Goal: Download file/media

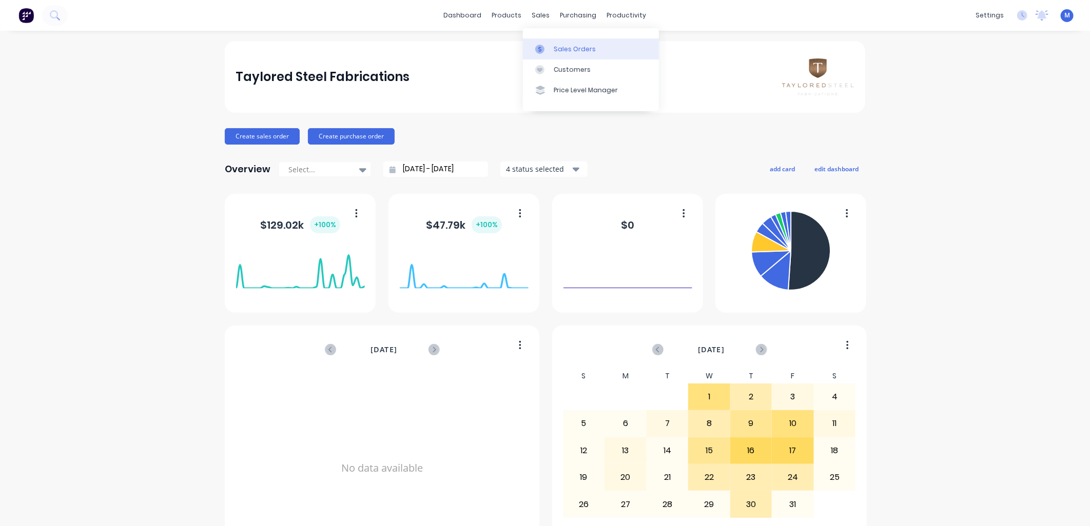
click at [539, 45] on icon at bounding box center [539, 49] width 9 height 9
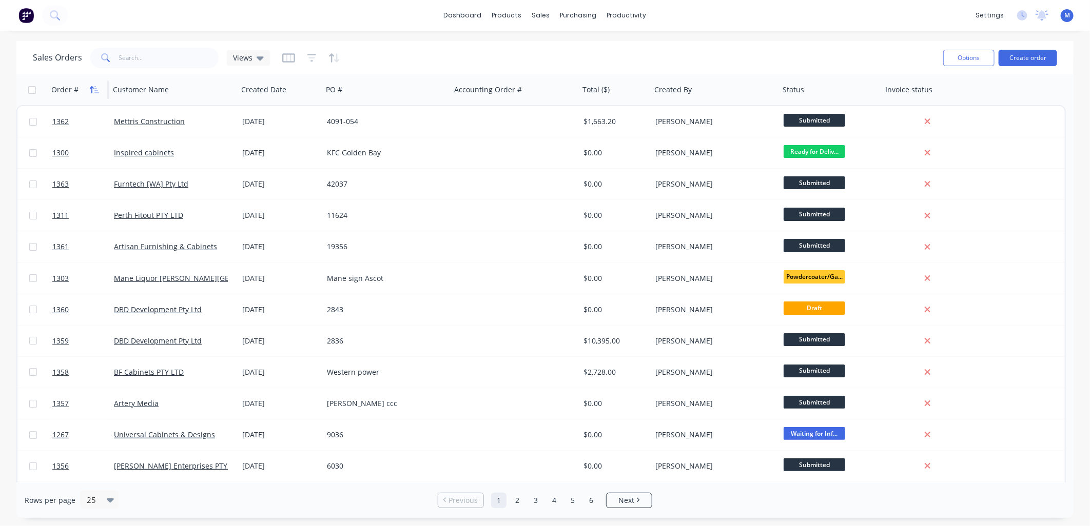
click at [94, 90] on icon "button" at bounding box center [94, 90] width 9 height 8
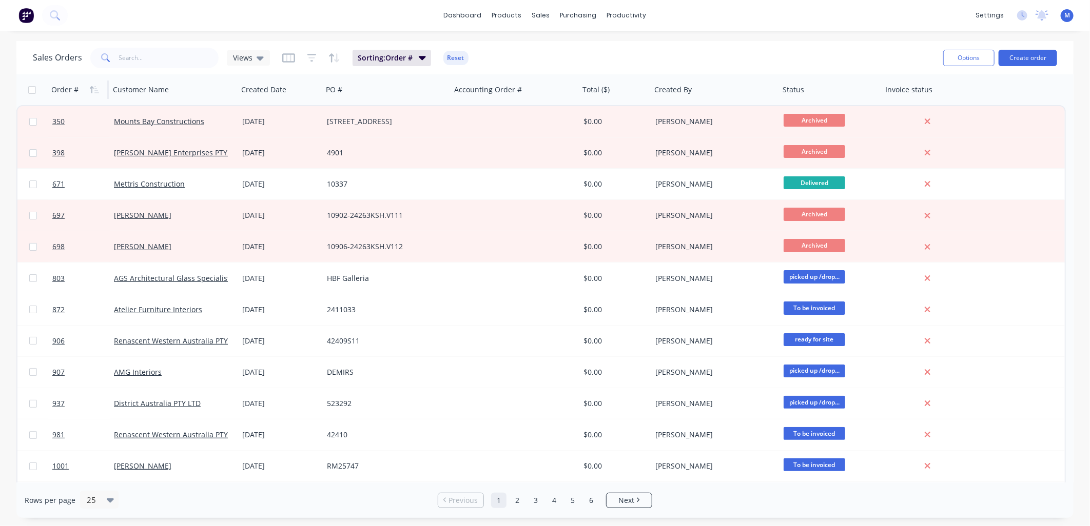
click at [94, 90] on icon "button" at bounding box center [94, 90] width 9 height 8
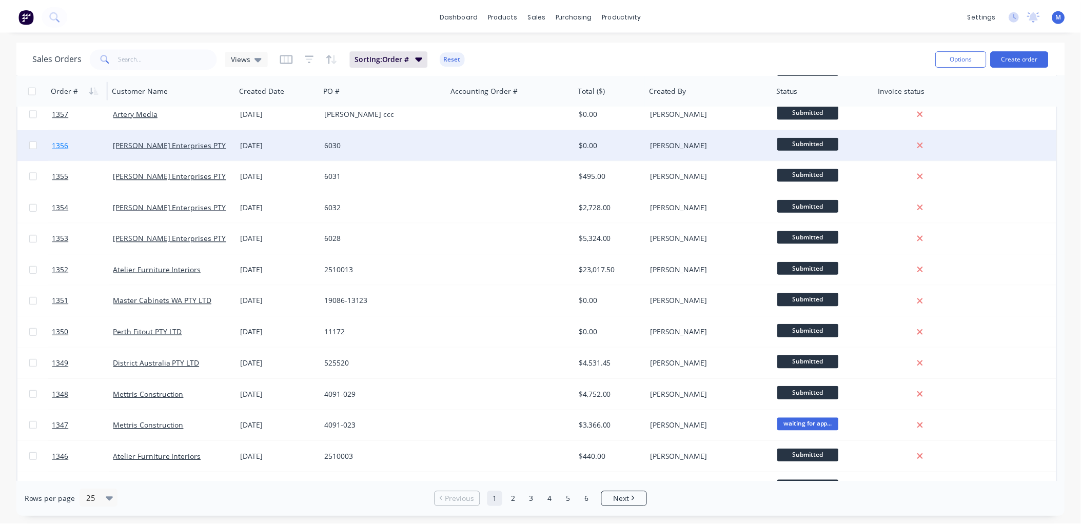
scroll to position [285, 0]
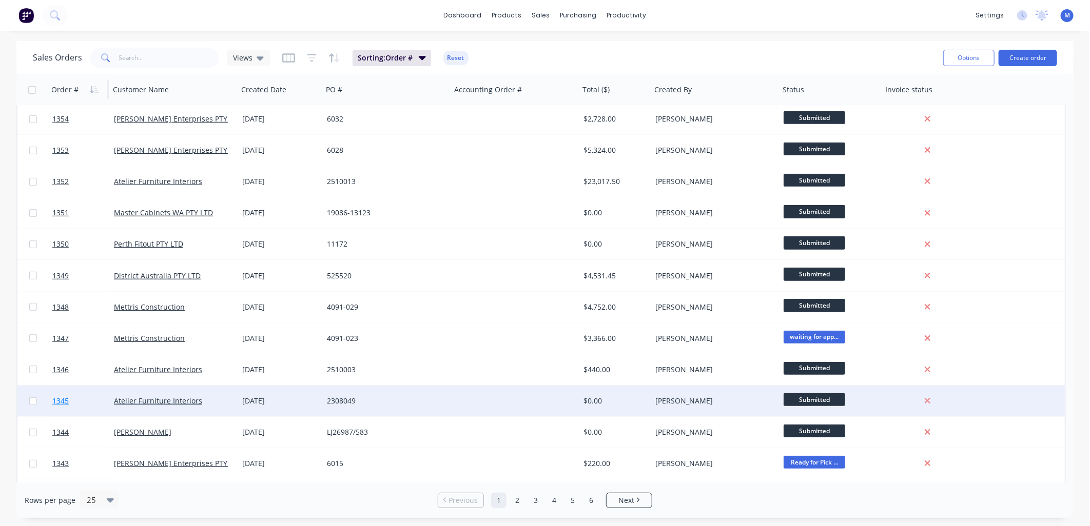
click at [67, 392] on link "1345" at bounding box center [83, 401] width 62 height 31
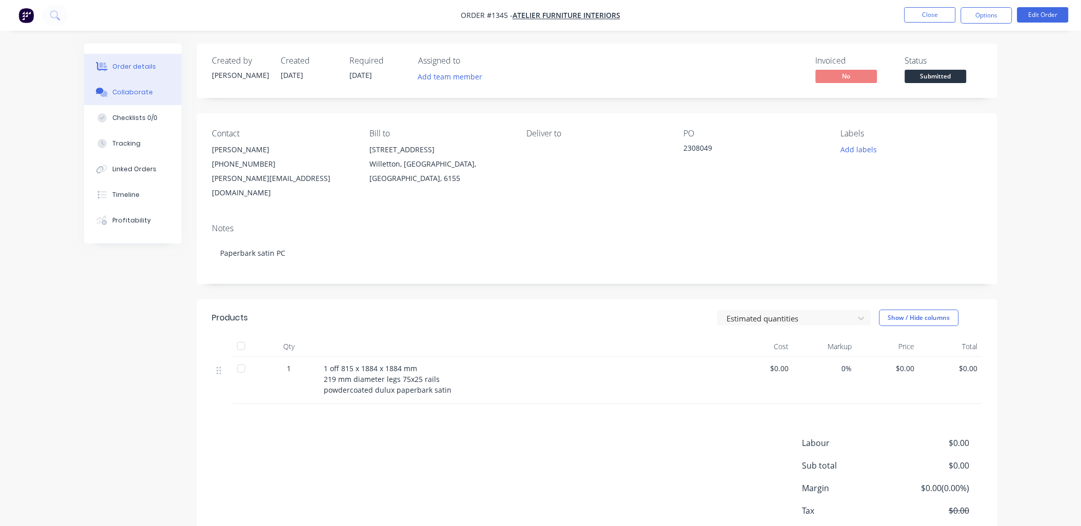
click at [132, 89] on div "Collaborate" at bounding box center [132, 92] width 41 height 9
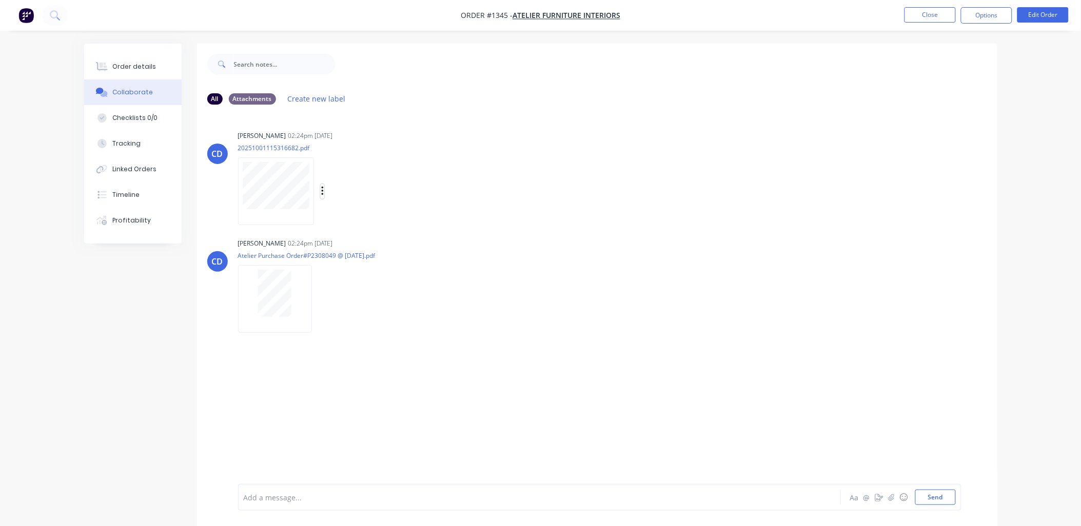
click at [324, 188] on icon "button" at bounding box center [322, 192] width 3 height 12
click at [350, 216] on button "Download" at bounding box center [389, 218] width 115 height 23
click at [319, 301] on button "button" at bounding box center [321, 299] width 4 height 15
click at [350, 323] on button "Download" at bounding box center [387, 326] width 115 height 23
